Goal: Check status

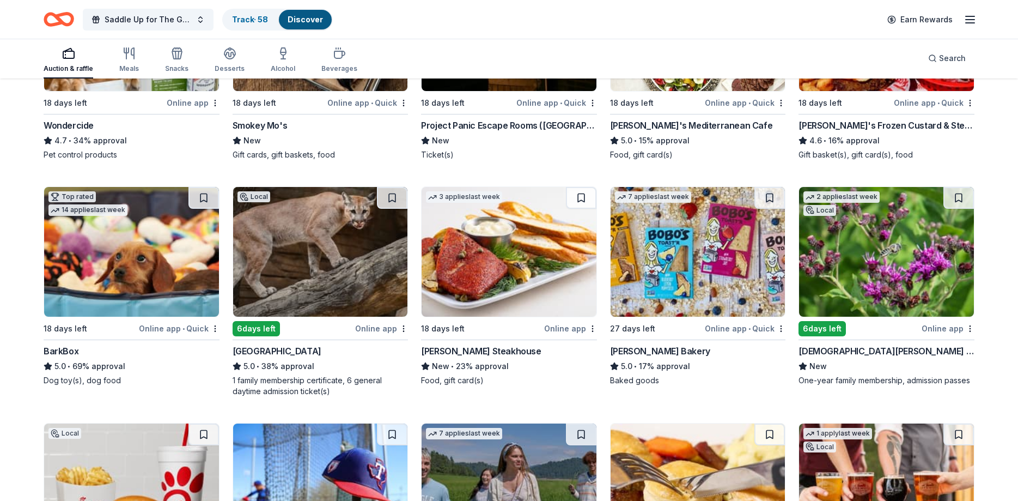
scroll to position [667, 0]
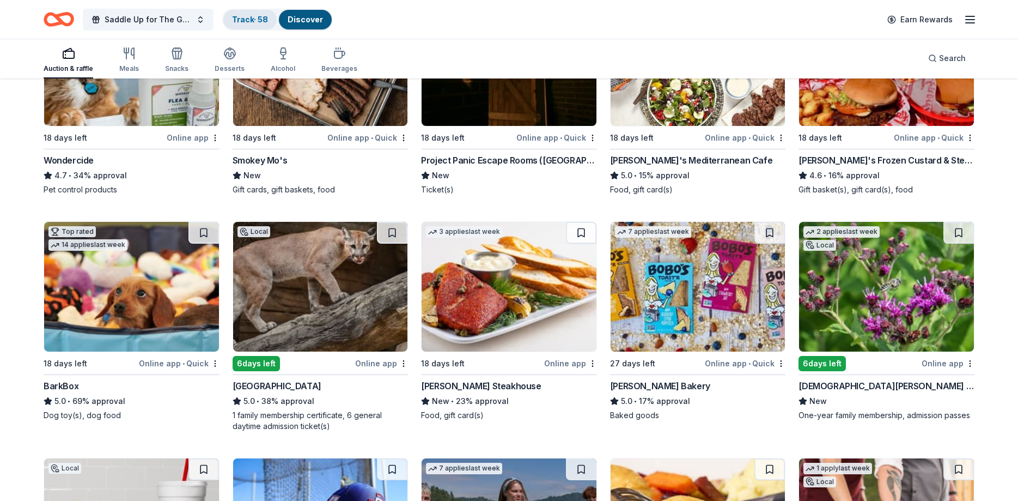
click at [249, 23] on link "Track · 58" at bounding box center [250, 19] width 36 height 9
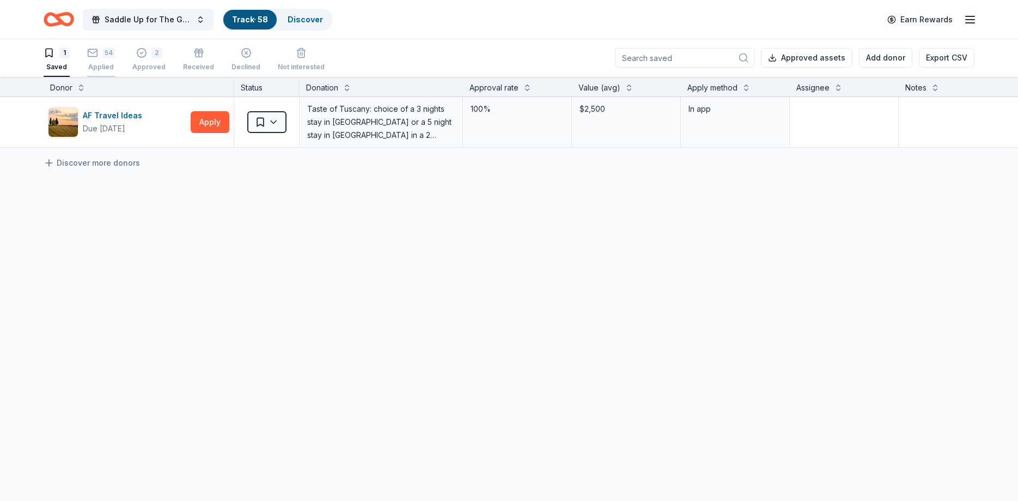
click at [107, 68] on div "Applied" at bounding box center [101, 67] width 28 height 9
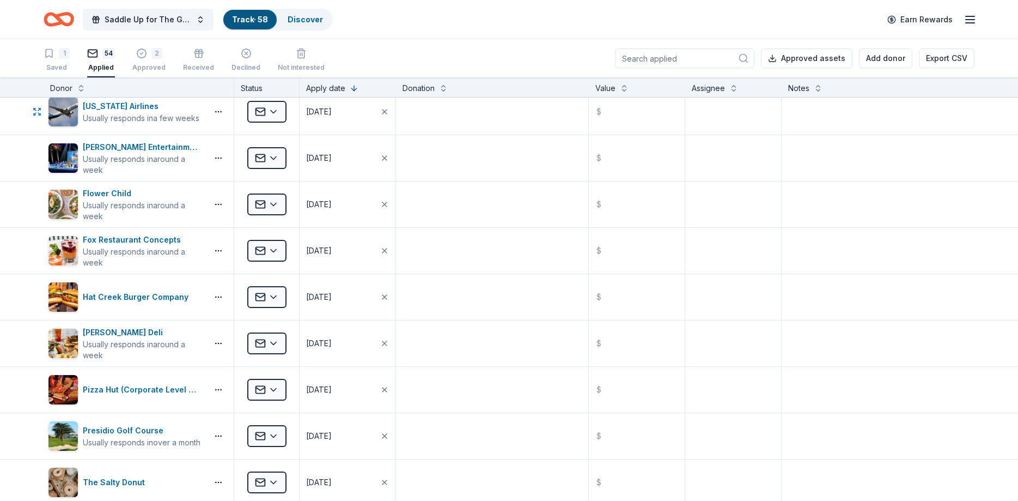
scroll to position [719, 0]
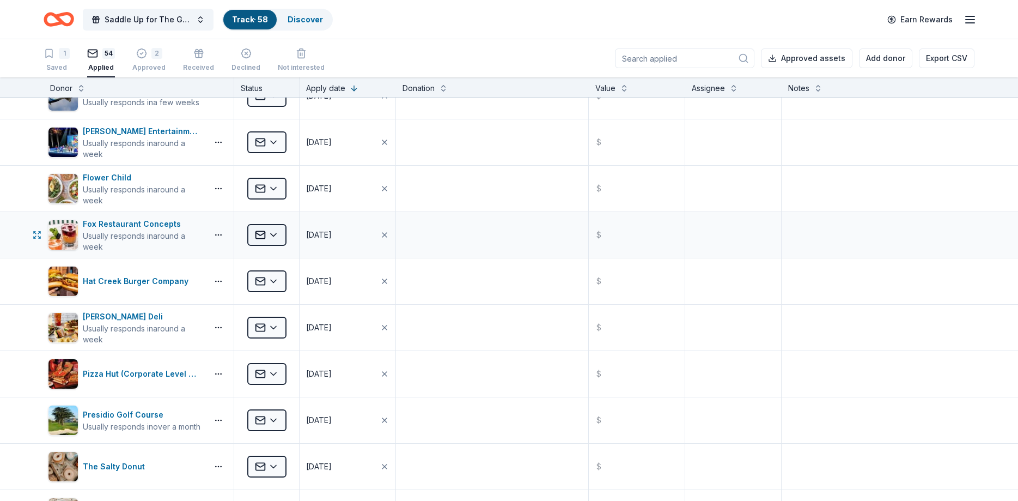
click at [280, 235] on html "Saddle Up for The Guild Track · 58 Discover Earn Rewards 1 Saved 54 Applied 2 A…" at bounding box center [509, 250] width 1018 height 501
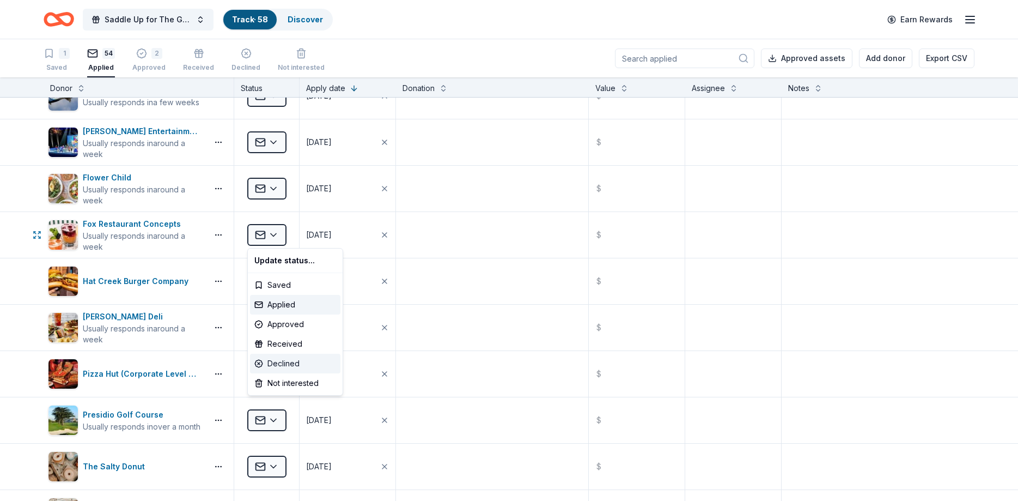
click at [282, 364] on div "Declined" at bounding box center [295, 363] width 90 height 20
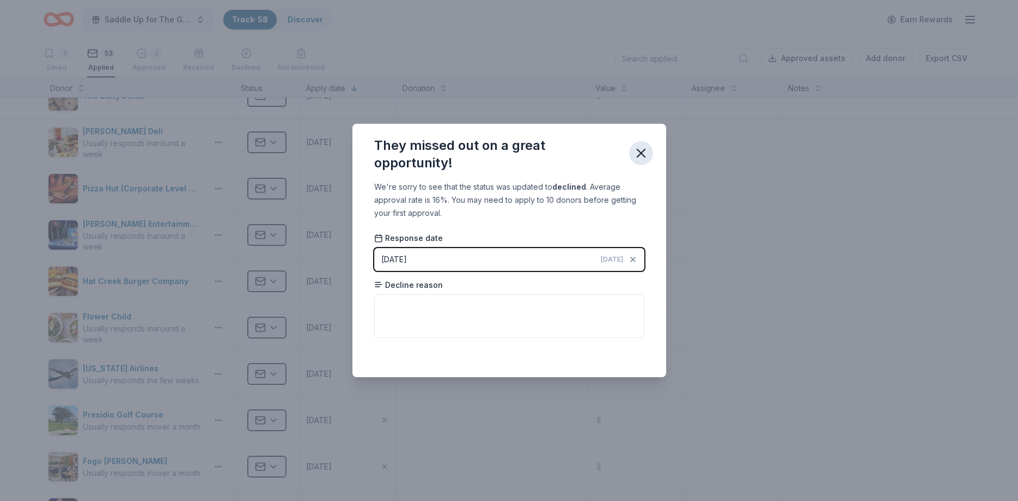
click at [645, 150] on icon "button" at bounding box center [640, 152] width 15 height 15
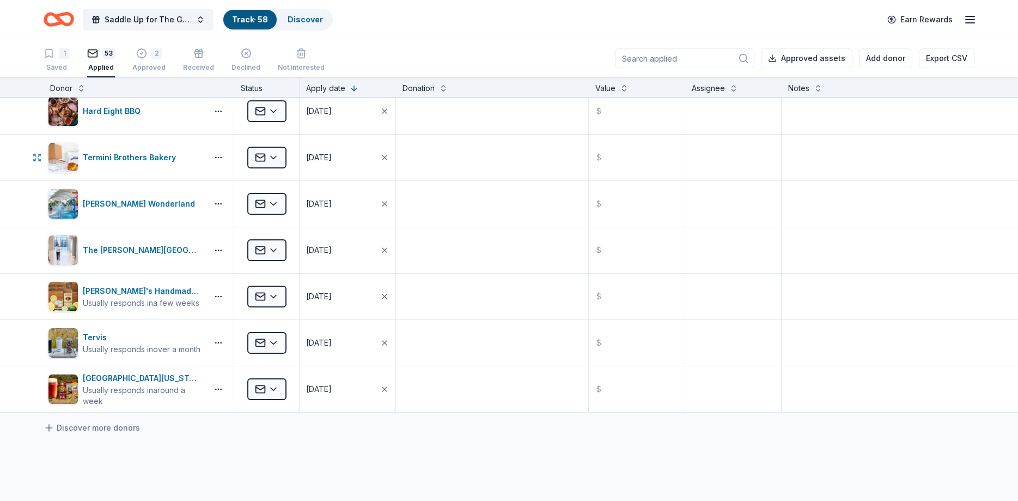
scroll to position [2157, 0]
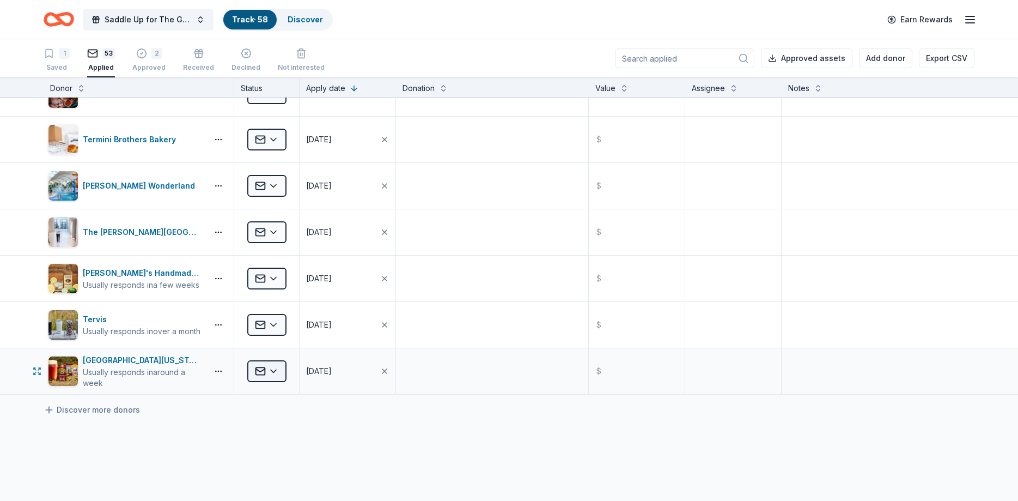
click at [278, 369] on html "Saddle Up for The Guild Track · 58 Discover Earn Rewards 1 Saved 53 Applied 2 A…" at bounding box center [509, 250] width 1018 height 501
click at [277, 324] on div "Declined" at bounding box center [295, 326] width 90 height 20
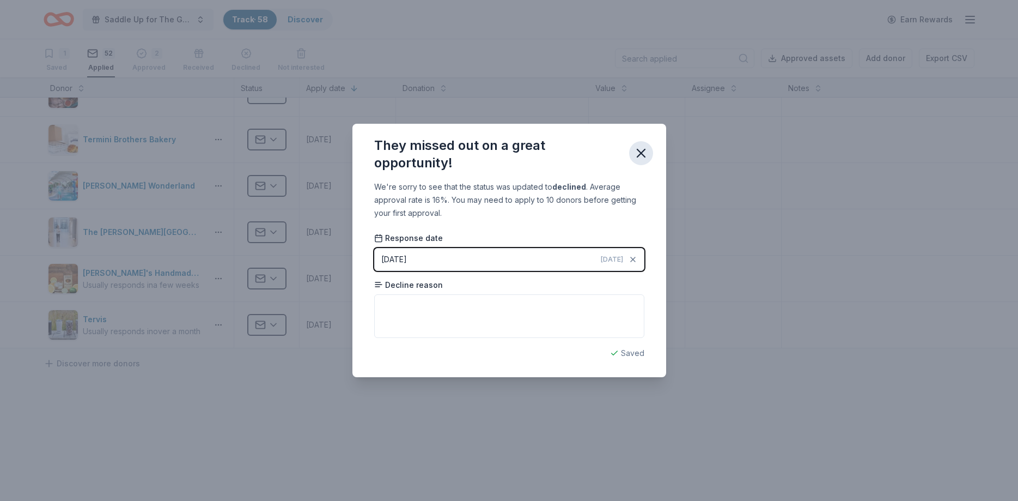
click at [637, 151] on icon "button" at bounding box center [640, 152] width 15 height 15
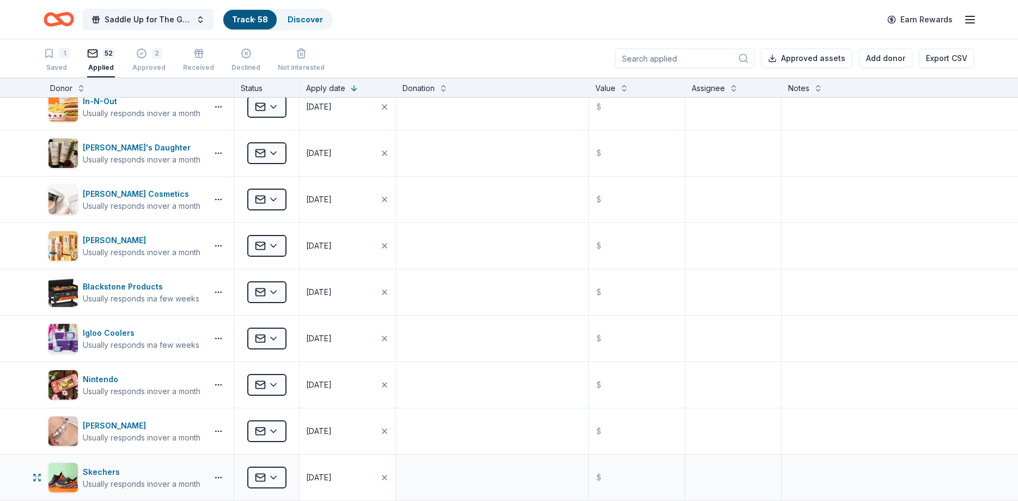
scroll to position [0, 0]
